Goal: Navigation & Orientation: Understand site structure

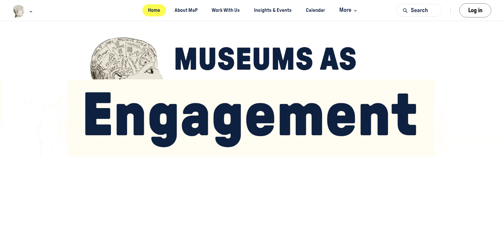
click at [155, 11] on link "Home" at bounding box center [154, 10] width 24 height 12
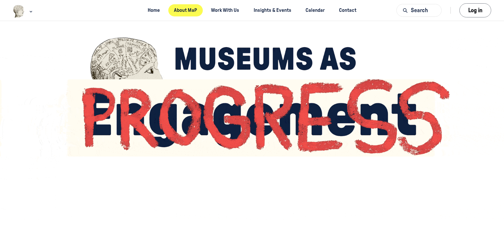
click at [188, 8] on link "About MaP" at bounding box center [185, 10] width 34 height 12
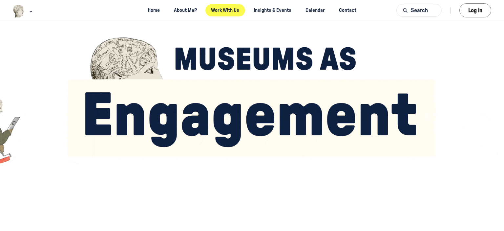
click at [231, 11] on link "Work With Us" at bounding box center [226, 10] width 40 height 12
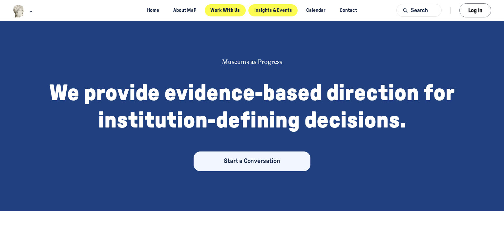
click at [277, 11] on link "Insights & Events" at bounding box center [273, 10] width 49 height 12
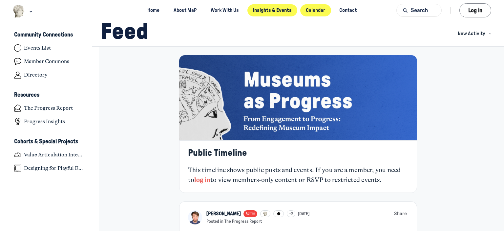
click at [318, 11] on link "Calendar" at bounding box center [315, 10] width 31 height 12
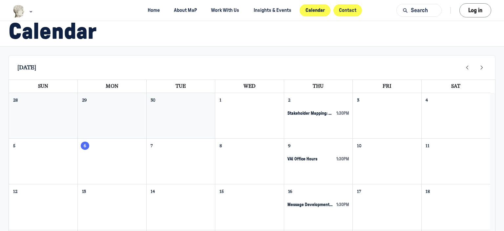
click at [348, 12] on link "Contact" at bounding box center [348, 10] width 29 height 12
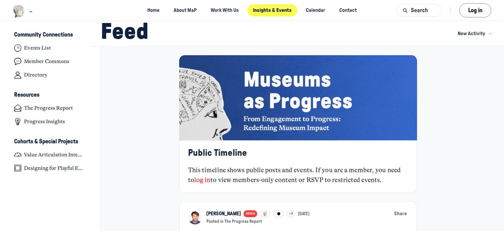
scroll to position [1776, 1290]
